Goal: Find specific page/section: Find specific page/section

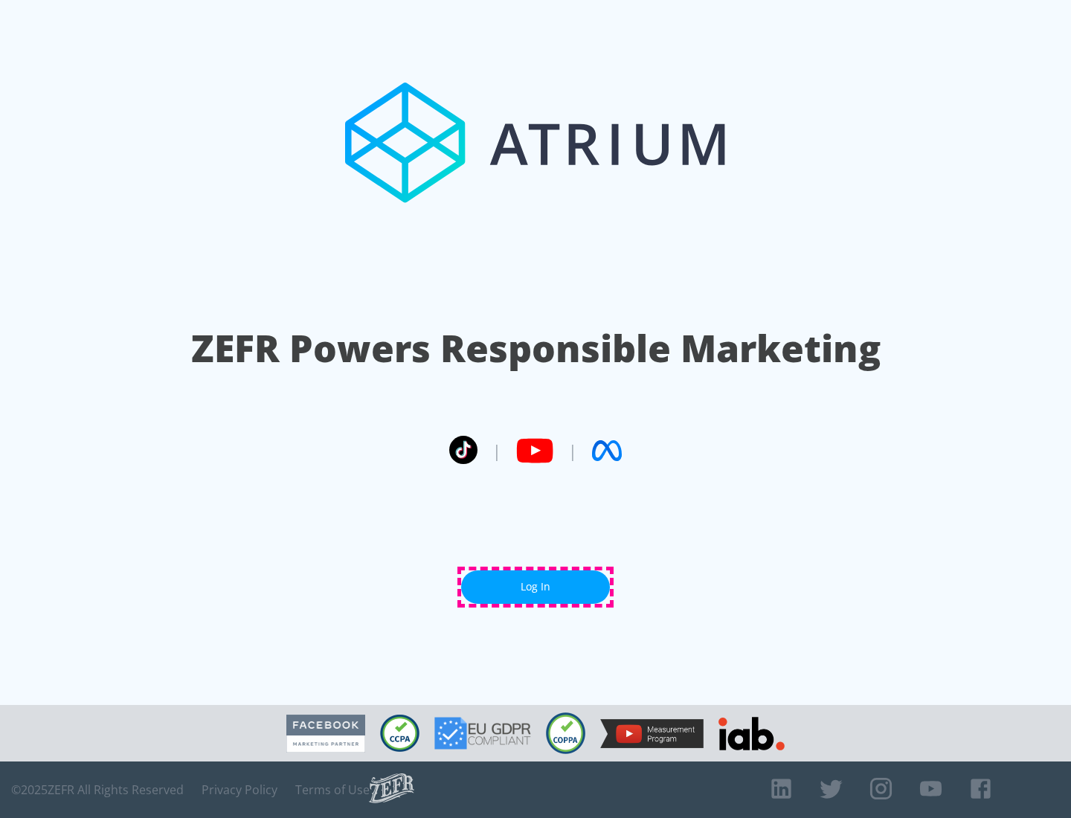
click at [535, 587] on link "Log In" at bounding box center [535, 586] width 149 height 33
